Goal: Information Seeking & Learning: Find specific fact

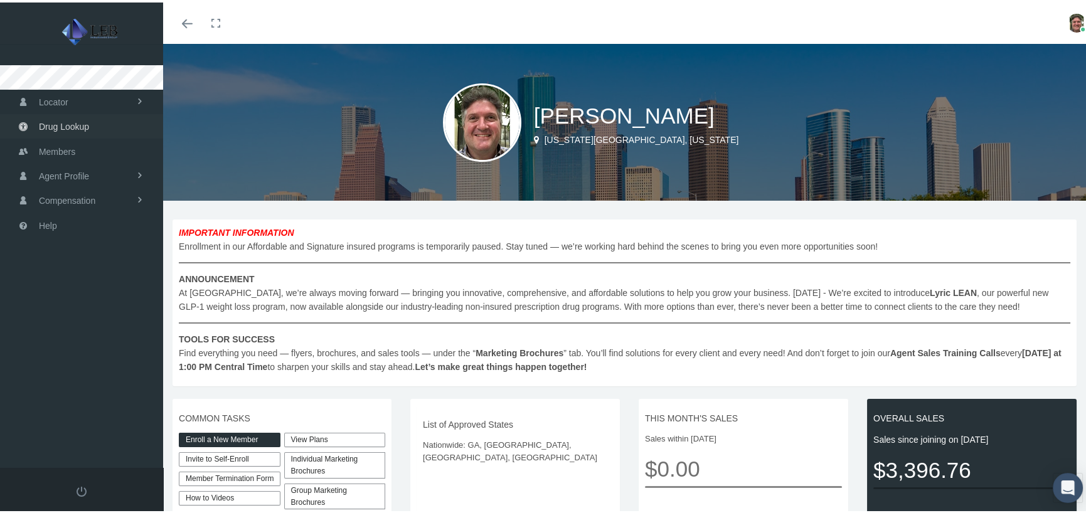
click at [68, 125] on span "Drug Lookup" at bounding box center [64, 124] width 50 height 24
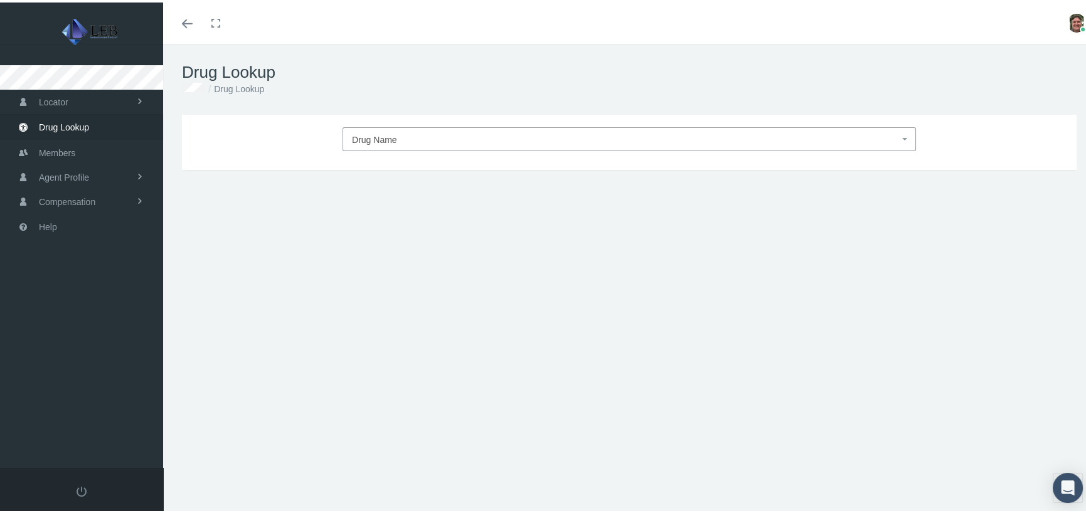
click at [380, 130] on span "Drug Name" at bounding box center [625, 137] width 547 height 16
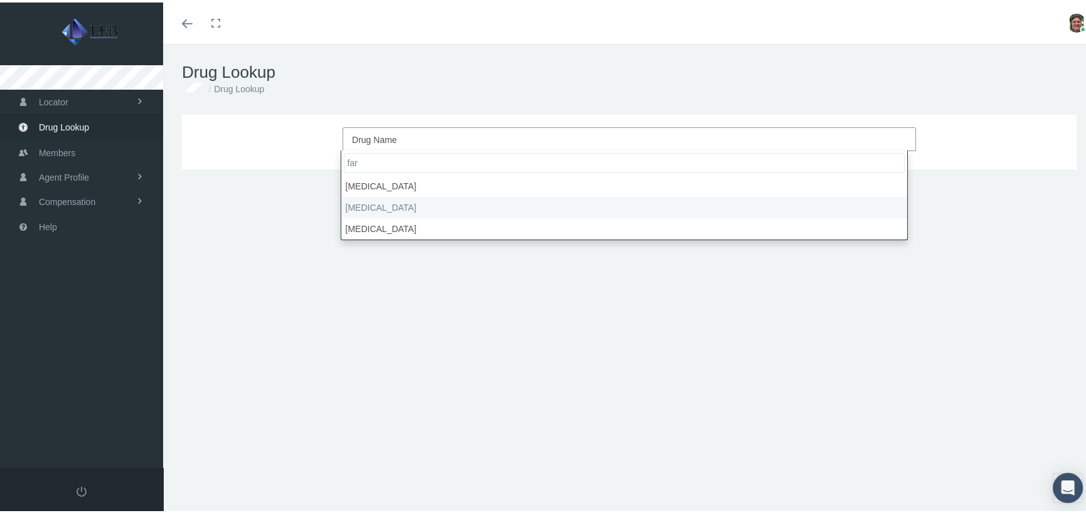
type input "far"
select select "Farxiga"
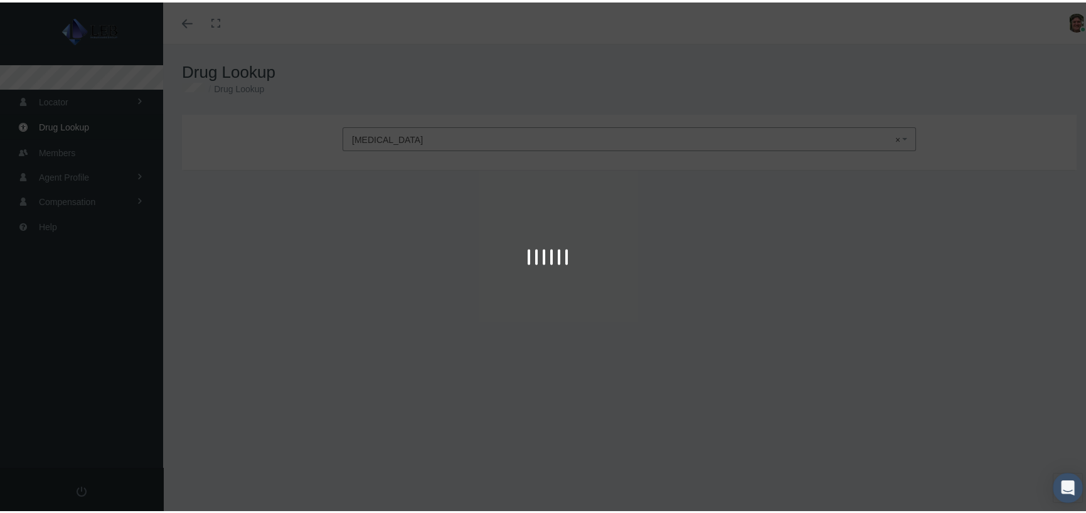
type input "30"
select select "Tablet"
select select "10 MG"
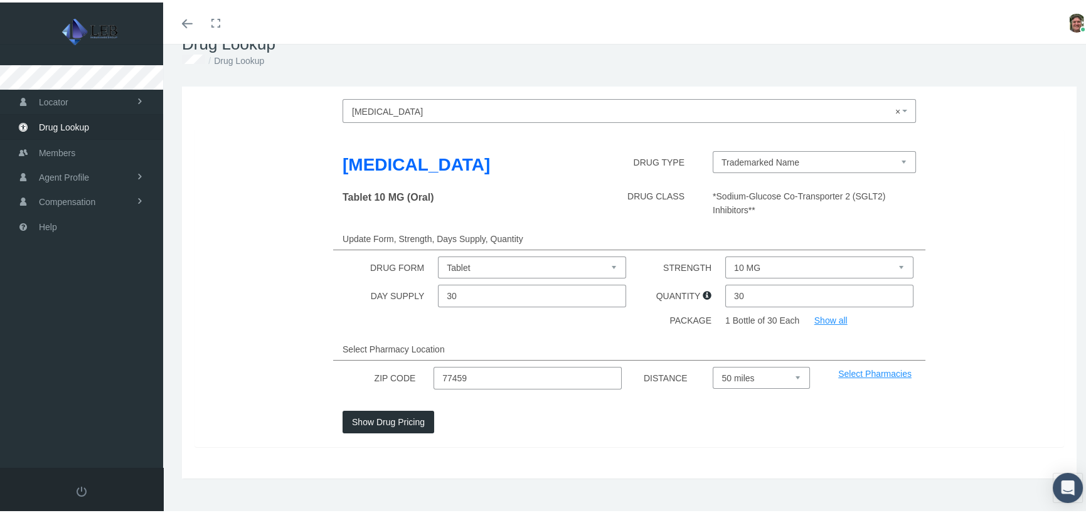
scroll to position [42, 0]
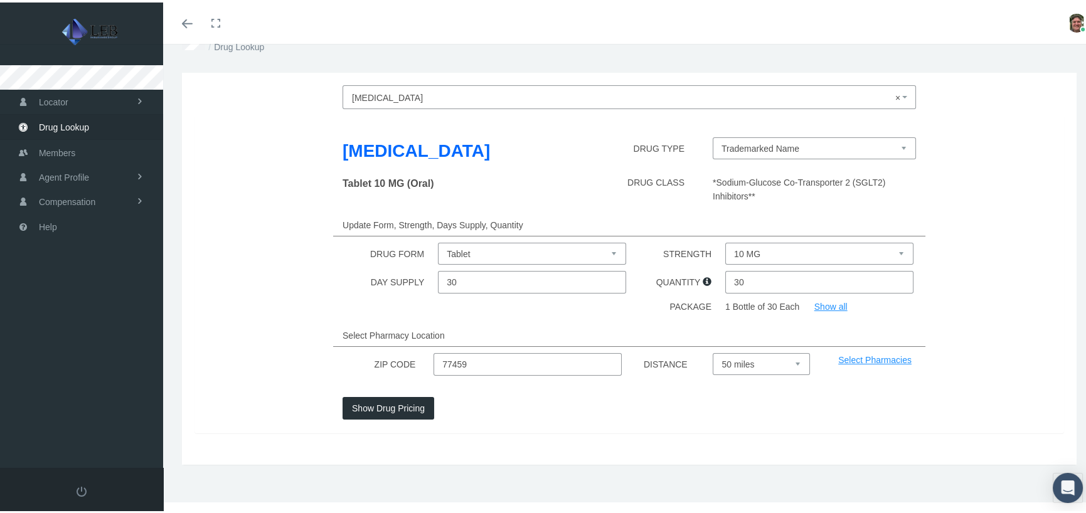
click at [373, 402] on button "Show Drug Pricing" at bounding box center [389, 406] width 92 height 23
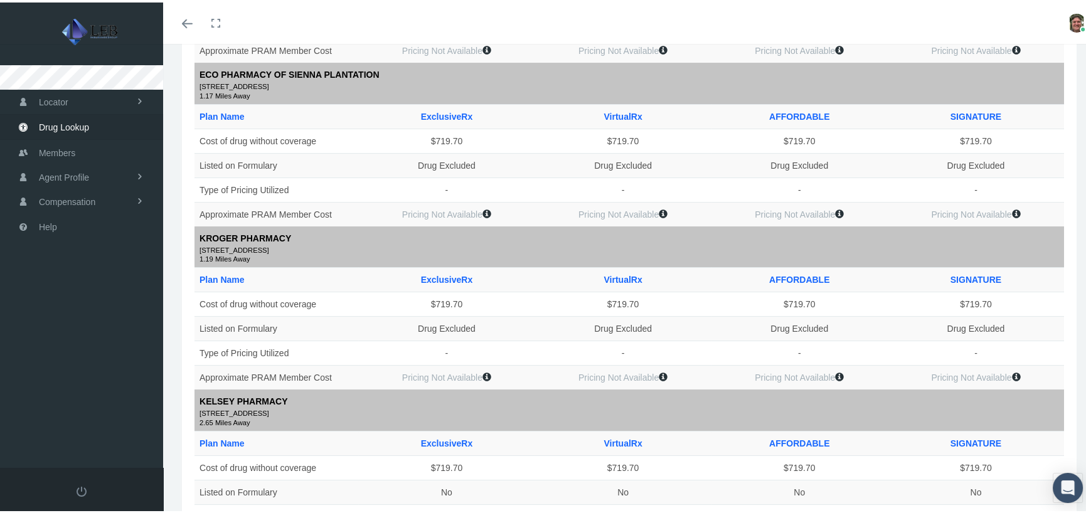
scroll to position [0, 0]
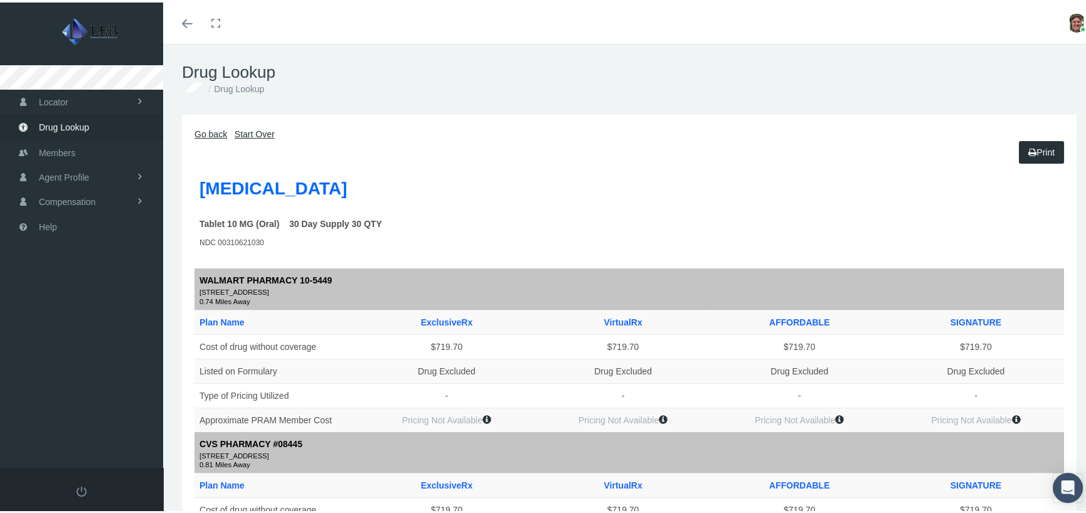
click at [55, 129] on span "Drug Lookup" at bounding box center [64, 125] width 50 height 24
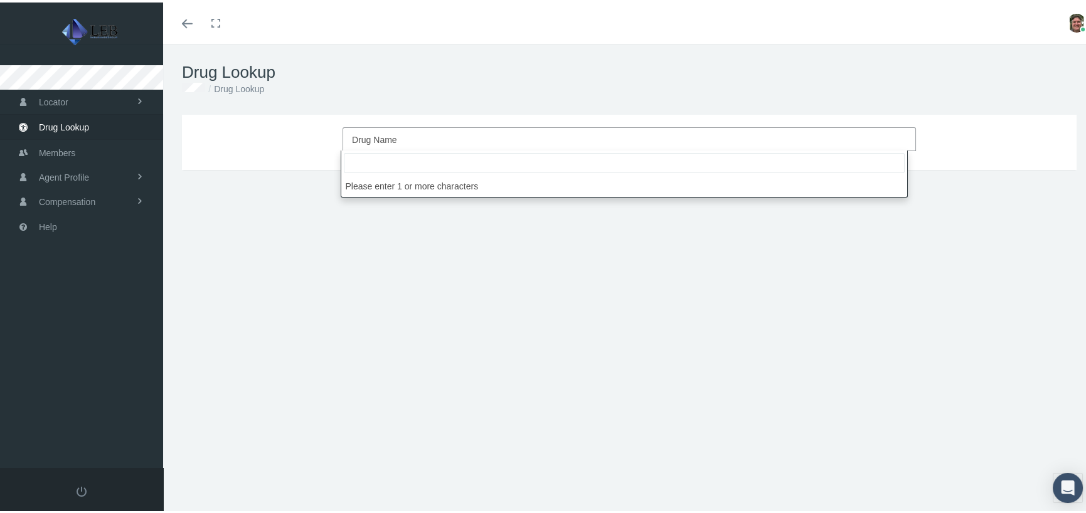
click at [410, 141] on span "Drug Name" at bounding box center [625, 137] width 547 height 16
type input "dupi"
select select "[MEDICAL_DATA]"
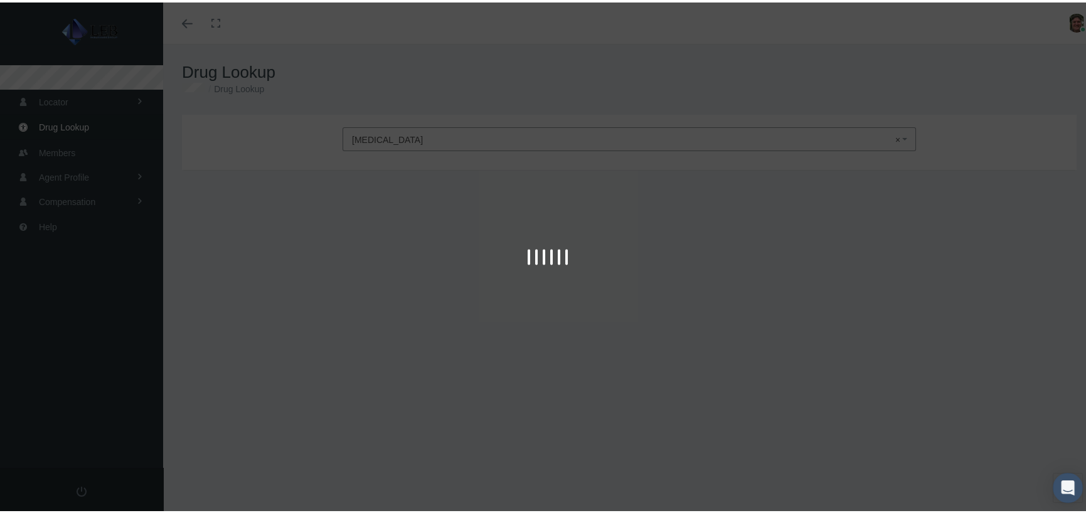
type input "30"
select select "Solution Auto-injector"
select select "200 MG/1.14ML"
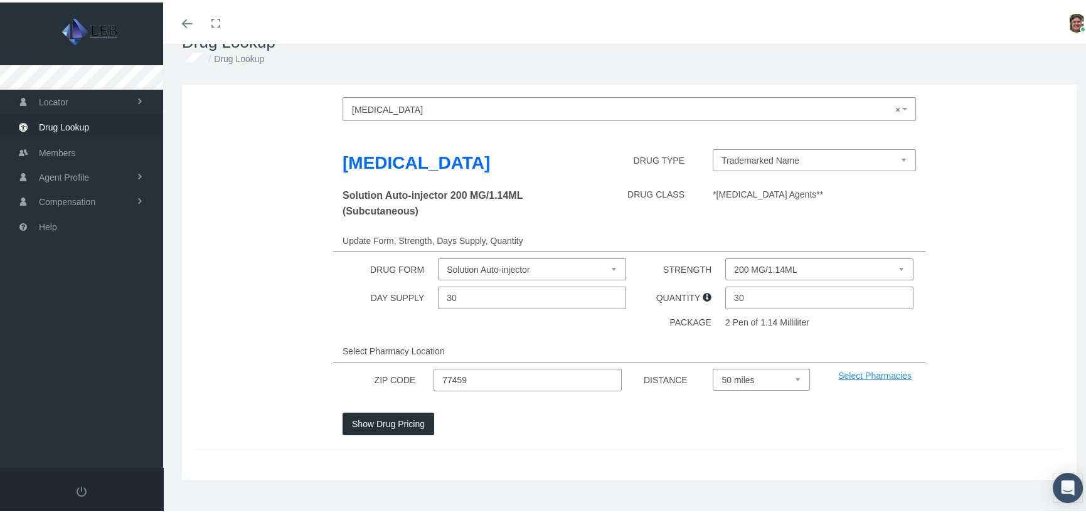
scroll to position [46, 0]
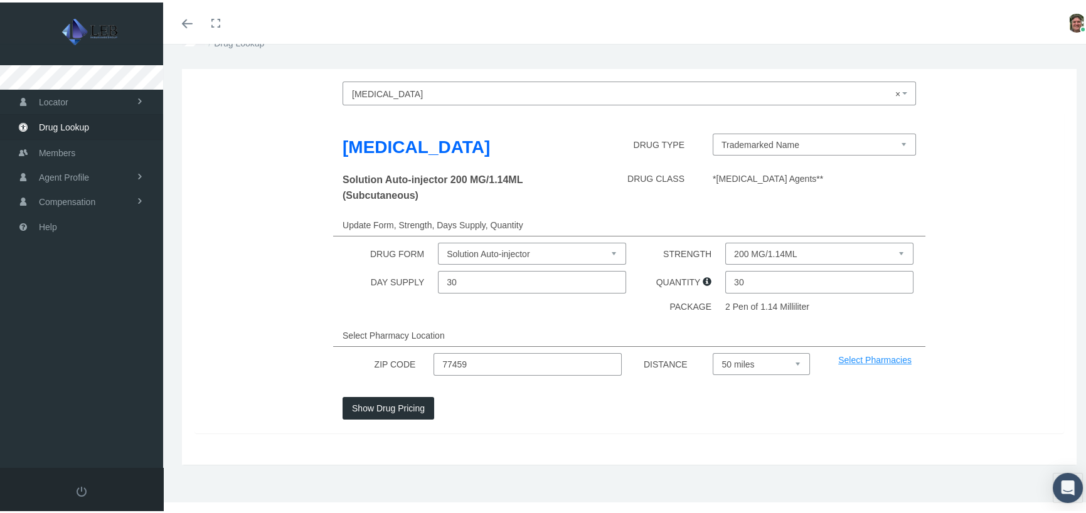
click at [382, 398] on button "Show Drug Pricing" at bounding box center [389, 406] width 92 height 23
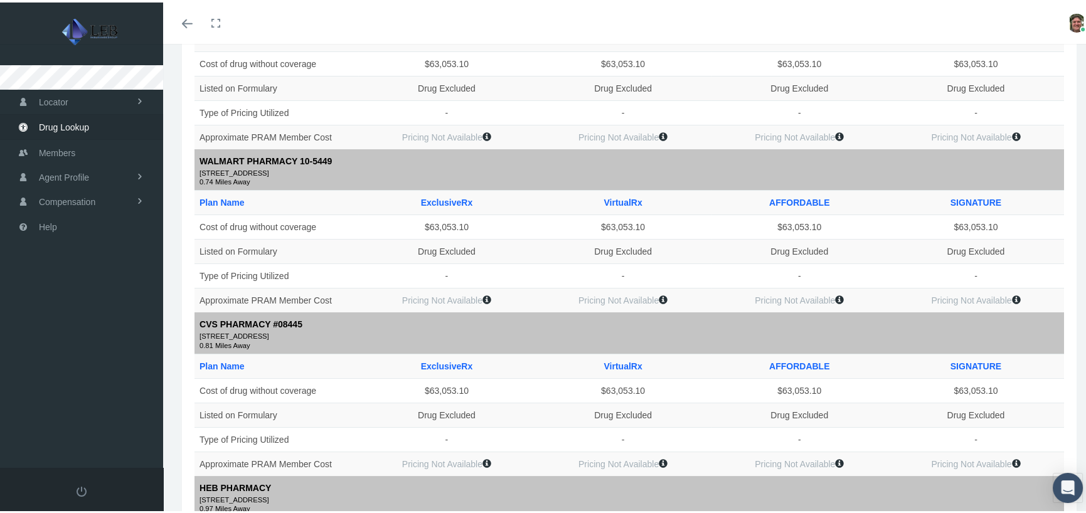
scroll to position [0, 0]
